Goal: Information Seeking & Learning: Check status

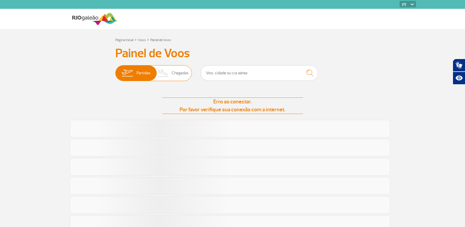
click at [147, 75] on span "Partidas" at bounding box center [143, 72] width 14 height 15
click at [115, 70] on input "Partidas Chegadas" at bounding box center [115, 70] width 0 height 0
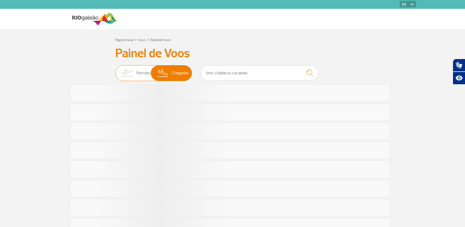
click at [157, 74] on img at bounding box center [162, 72] width 17 height 15
click at [115, 70] on input "Partidas Chegadas" at bounding box center [115, 70] width 0 height 0
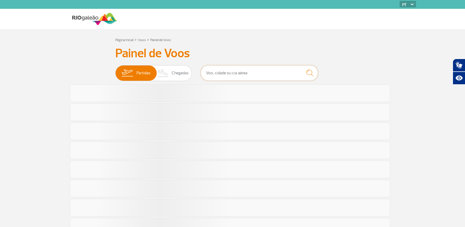
click at [229, 75] on input "text" at bounding box center [258, 73] width 117 height 16
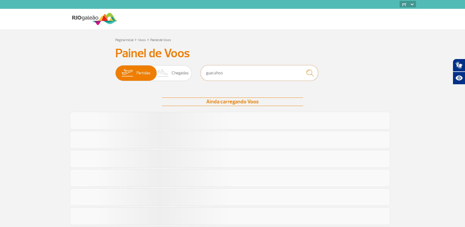
type input "guarulhos"
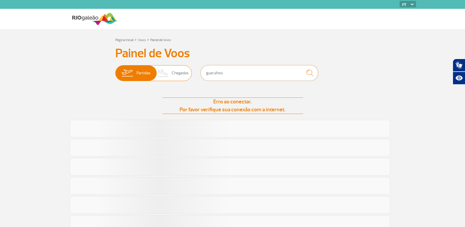
drag, startPoint x: 236, startPoint y: 70, endPoint x: 174, endPoint y: 74, distance: 62.0
click at [174, 74] on div "Partidas Chegadas guarulhos" at bounding box center [232, 74] width 234 height 18
type input "latam"
